Goal: Information Seeking & Learning: Learn about a topic

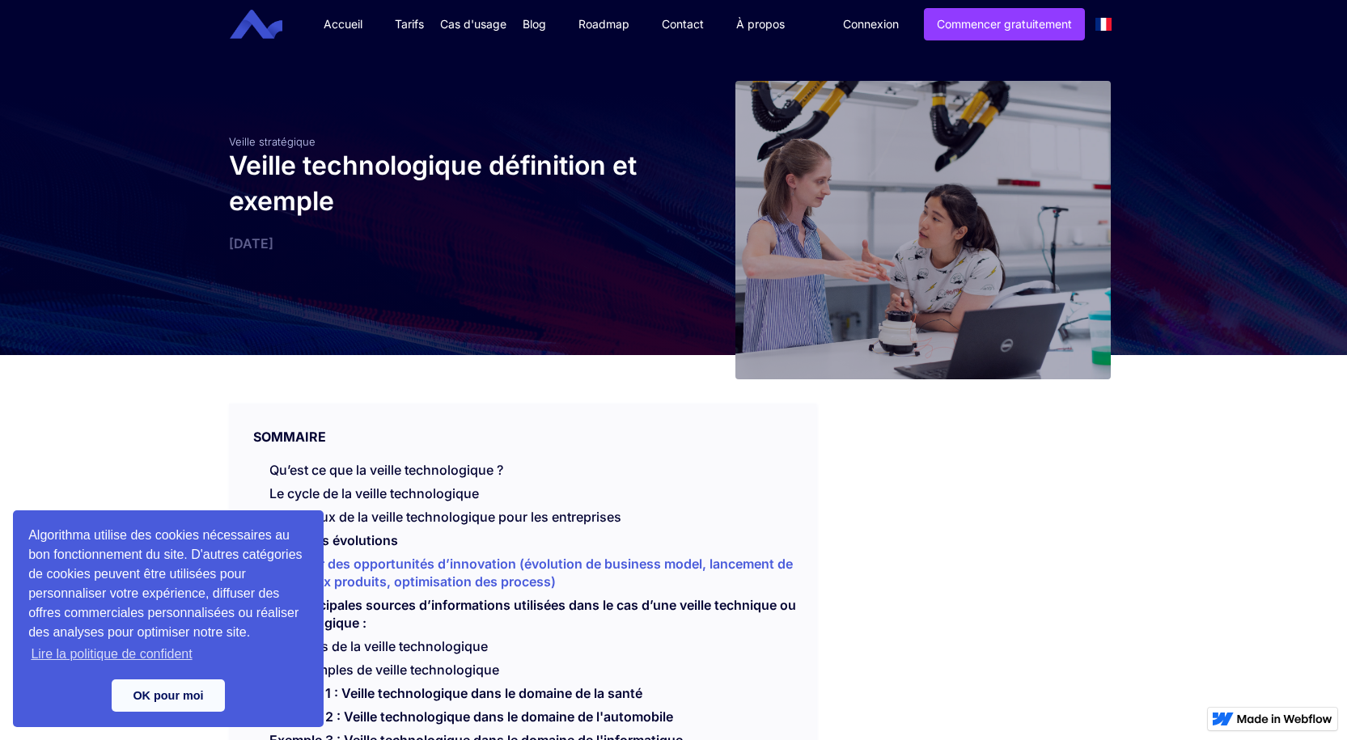
scroll to position [81, 0]
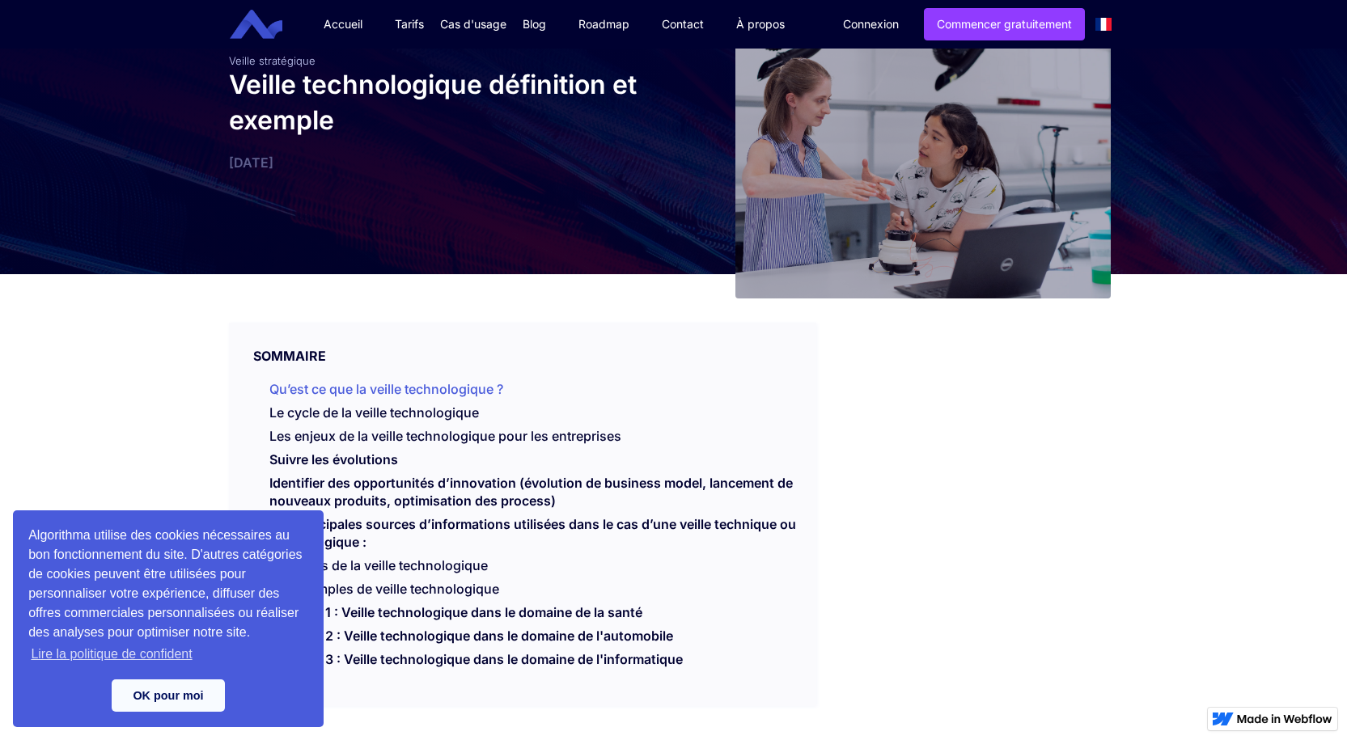
click at [402, 387] on link "Qu’est ce que la veille technologique ?" at bounding box center [386, 389] width 234 height 16
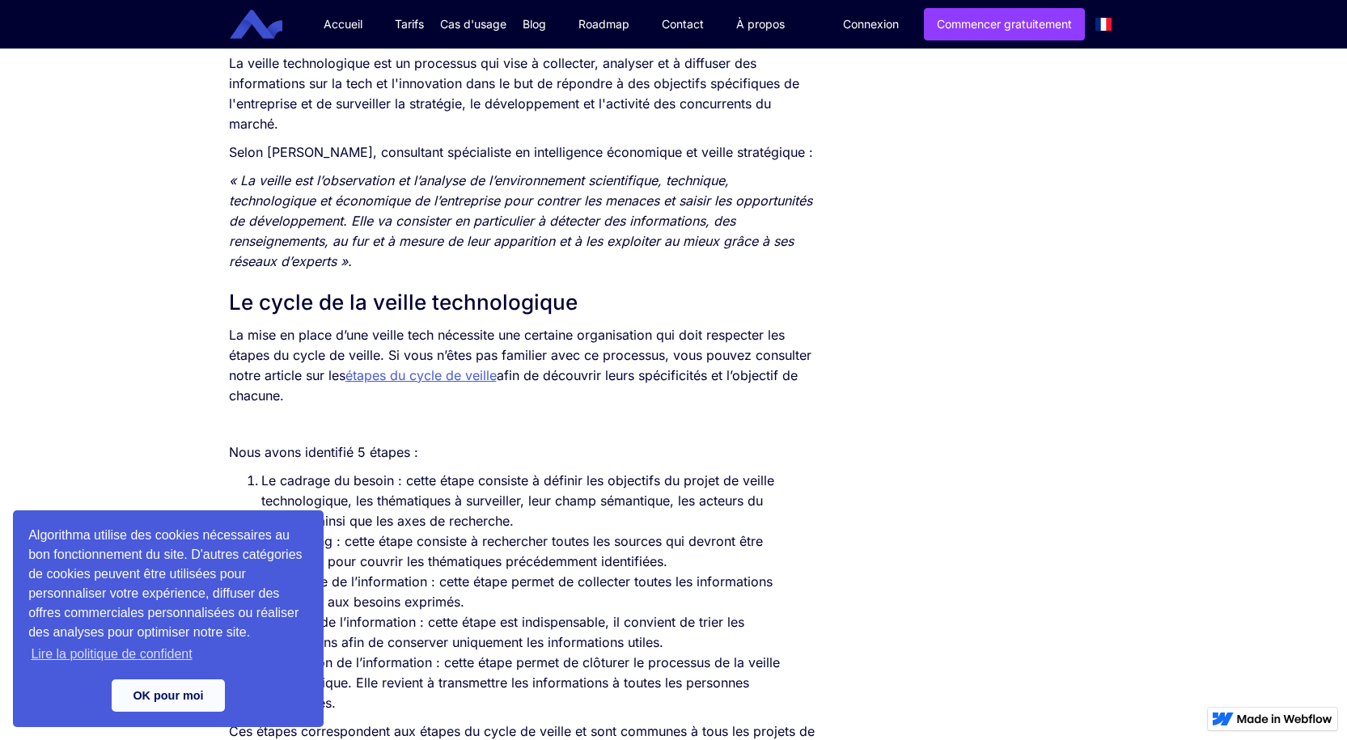
scroll to position [738, 0]
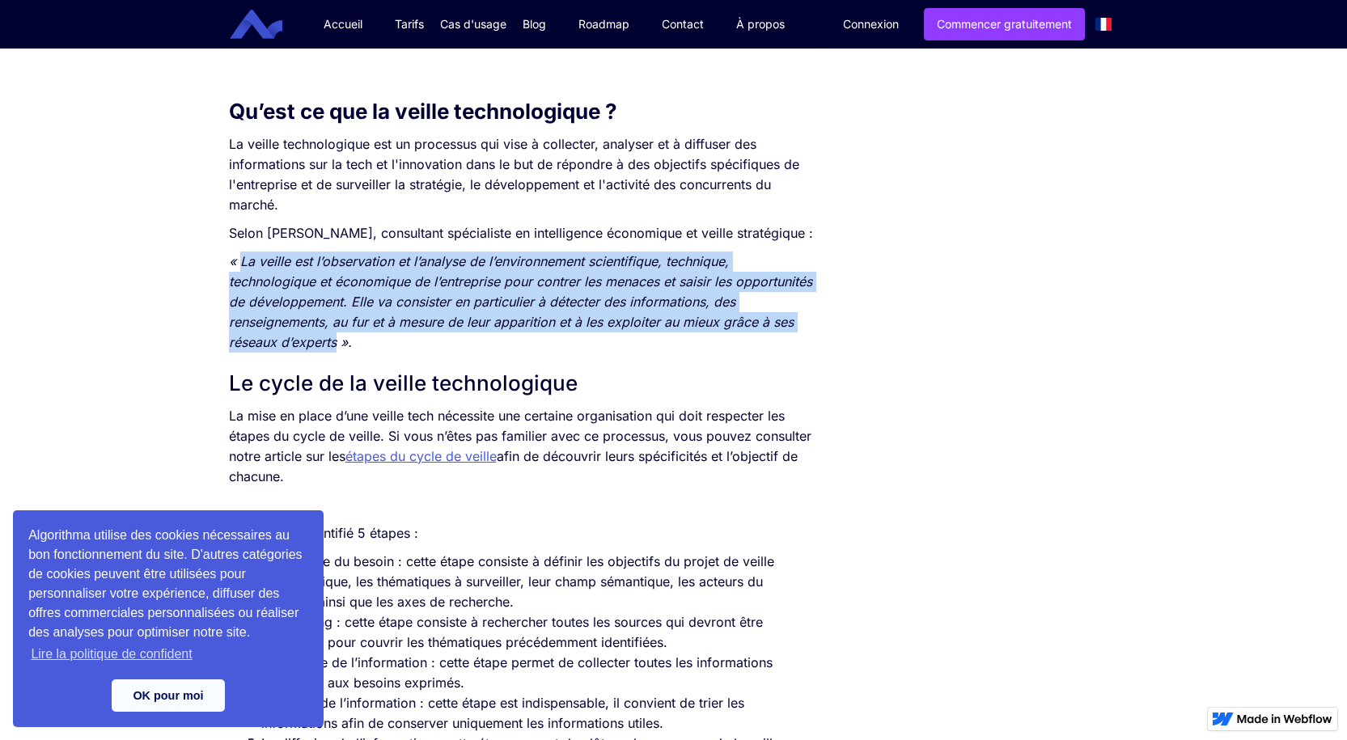
drag, startPoint x: 241, startPoint y: 284, endPoint x: 335, endPoint y: 372, distance: 128.7
click at [335, 353] on p "« La veille est l’observation et l’analyse de l’environnement scientifique, tec…" at bounding box center [523, 302] width 588 height 101
copy em "La veille est l’observation et l’analyse de l’environnement scientifique, techn…"
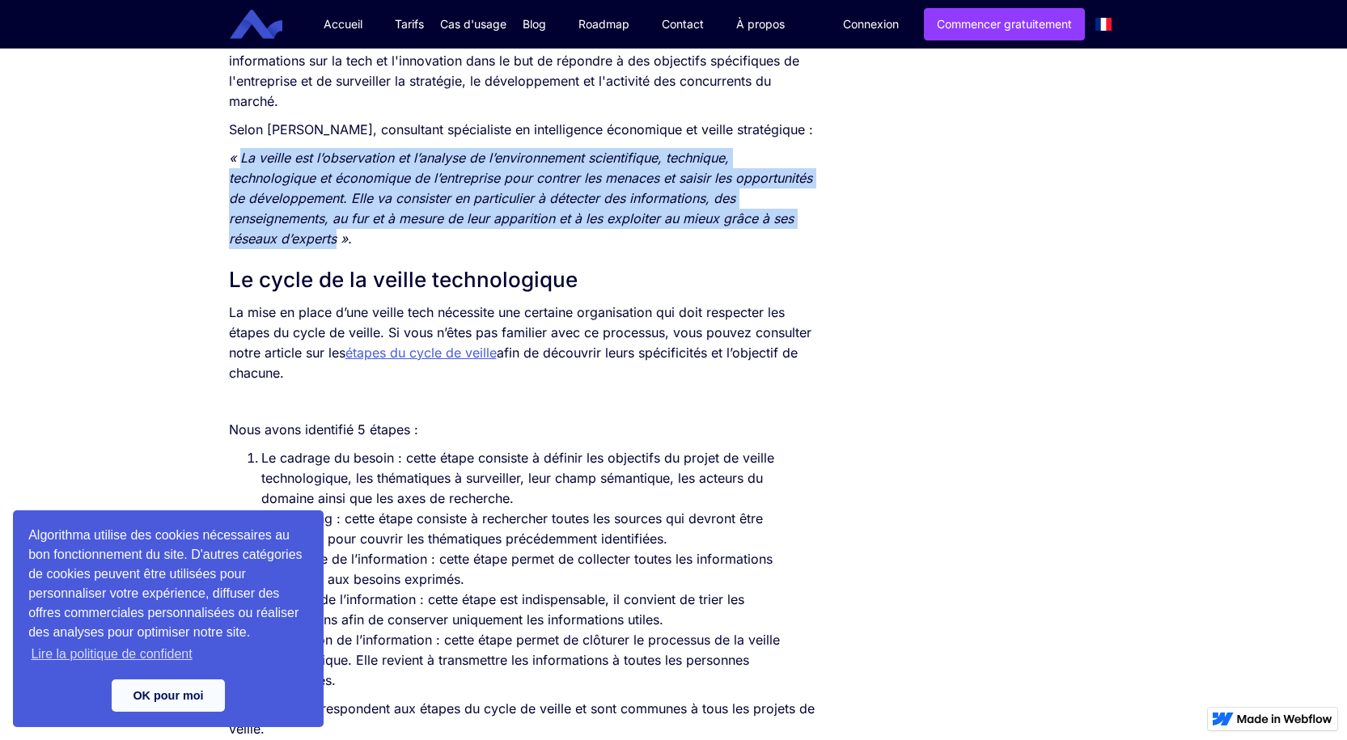
scroll to position [900, 0]
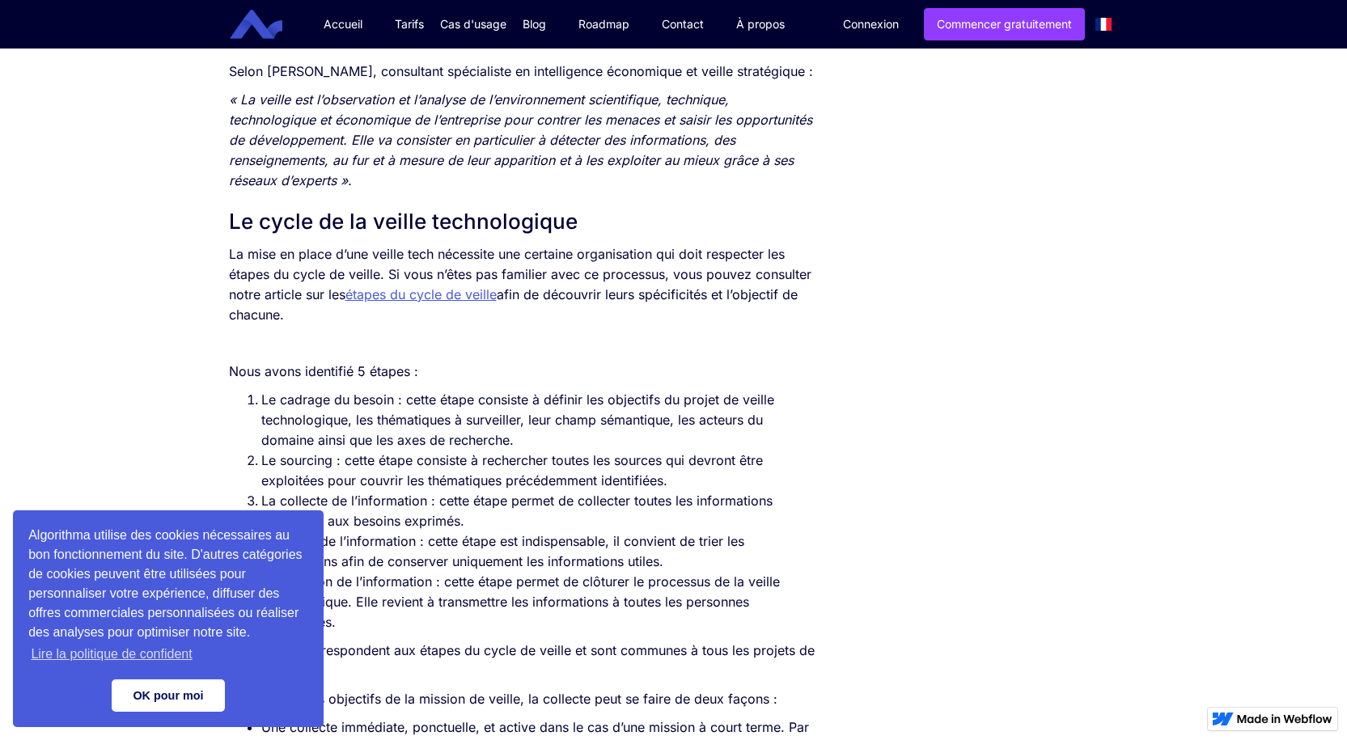
click at [194, 704] on link "OK pour moi" at bounding box center [168, 695] width 113 height 32
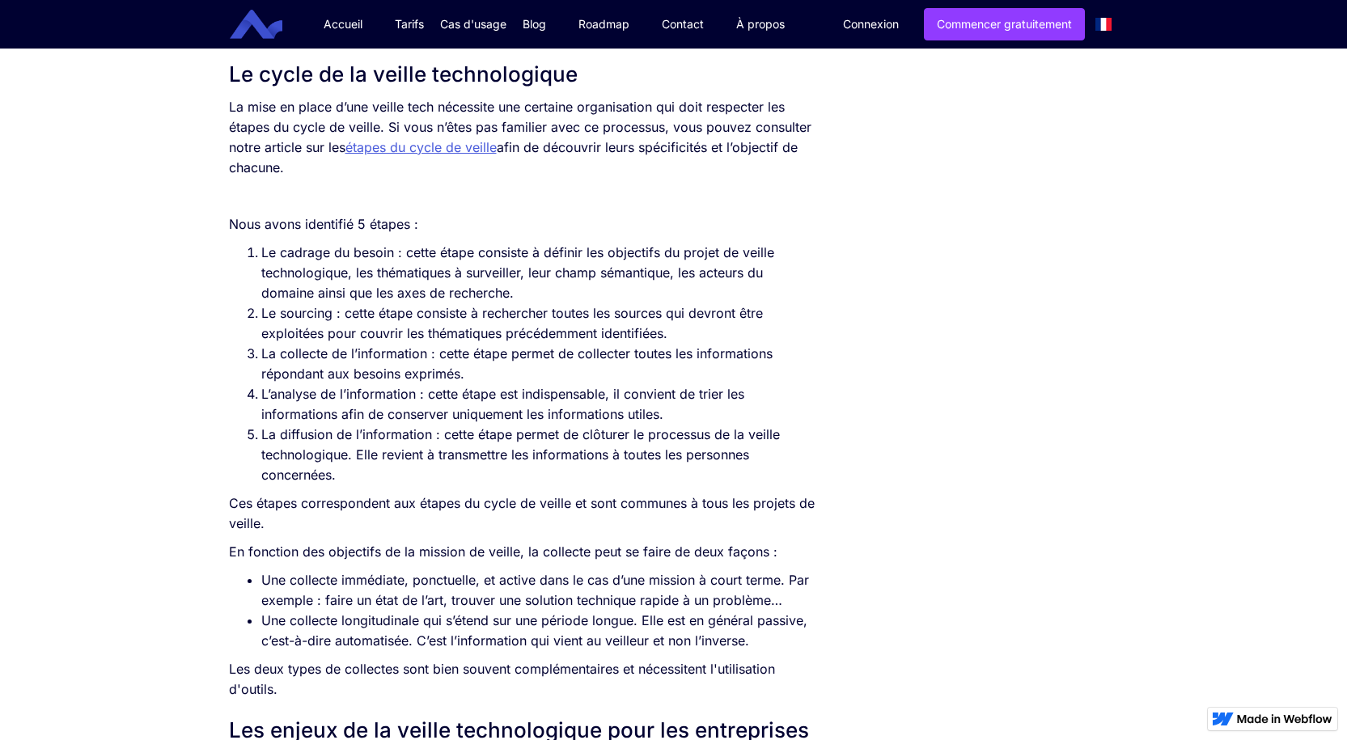
scroll to position [1077, 0]
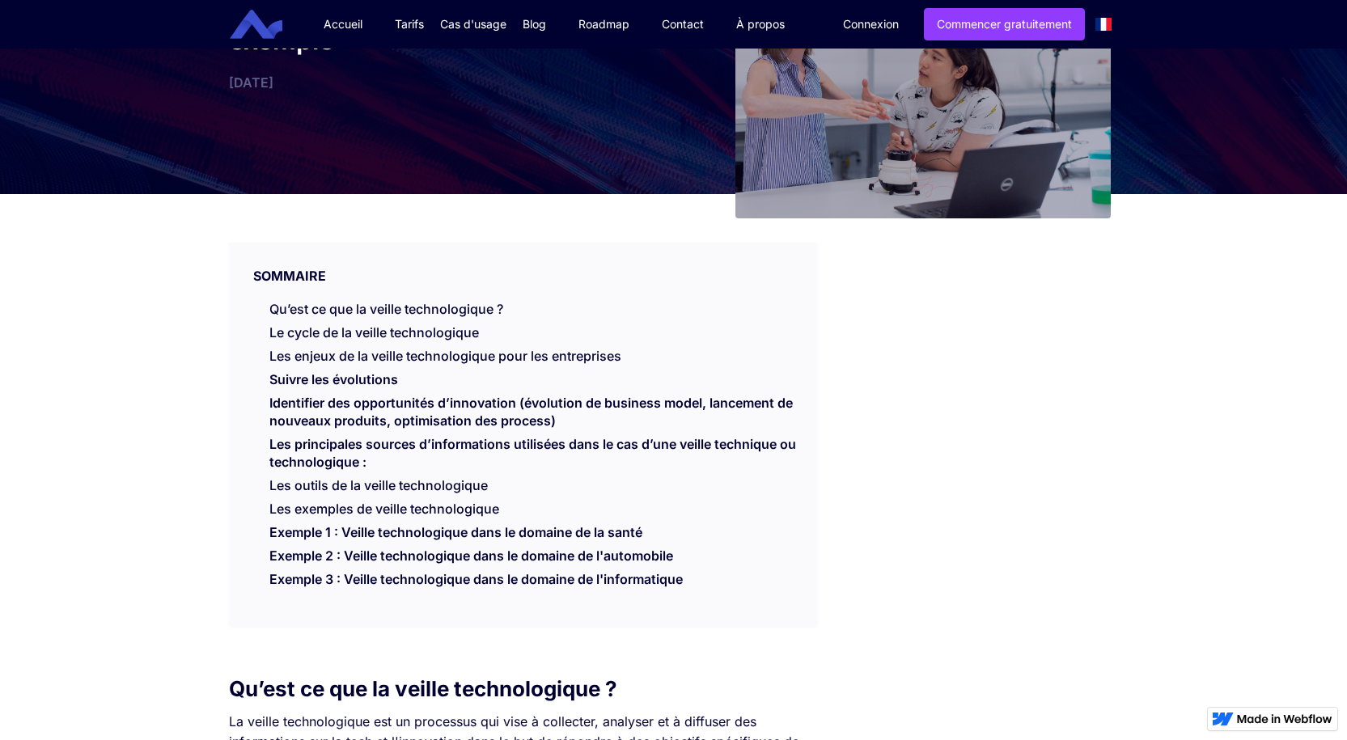
scroll to position [162, 0]
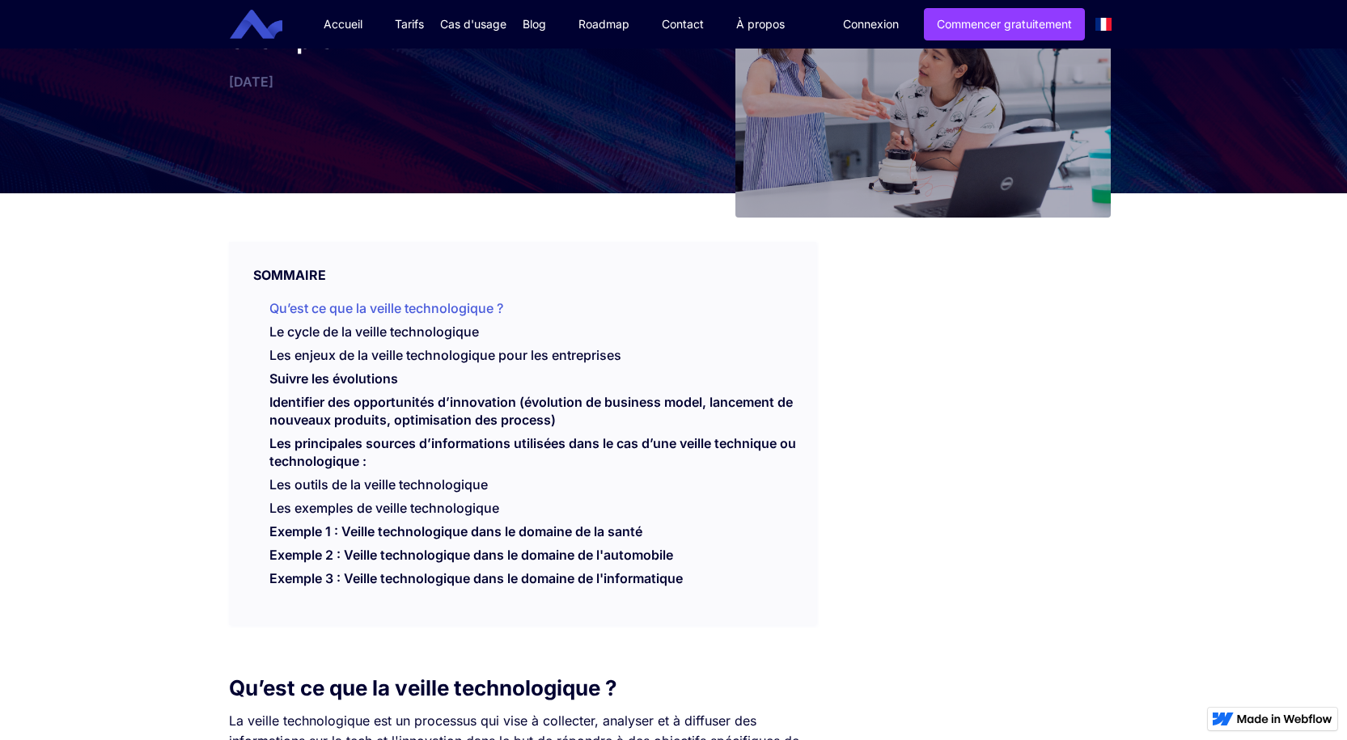
click at [422, 310] on link "Qu’est ce que la veille technologique ?" at bounding box center [386, 308] width 234 height 16
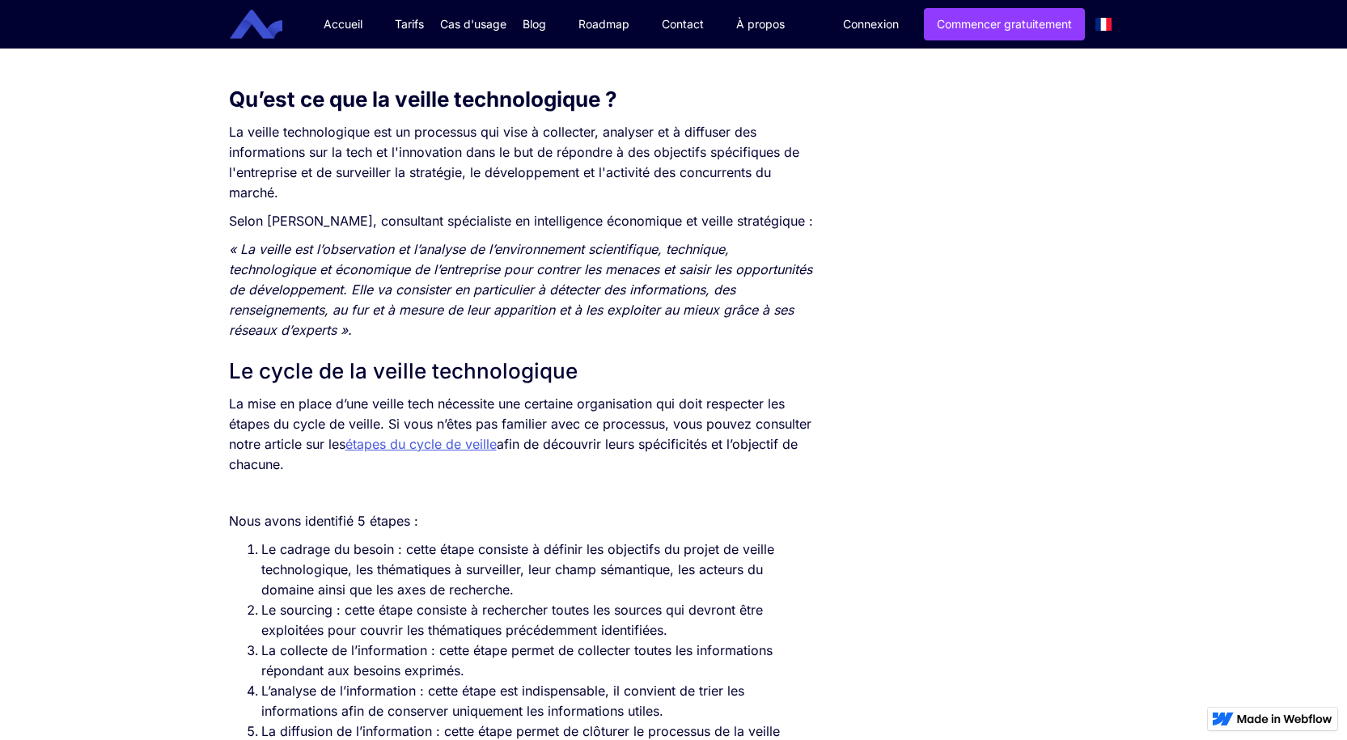
scroll to position [738, 0]
